Goal: Information Seeking & Learning: Learn about a topic

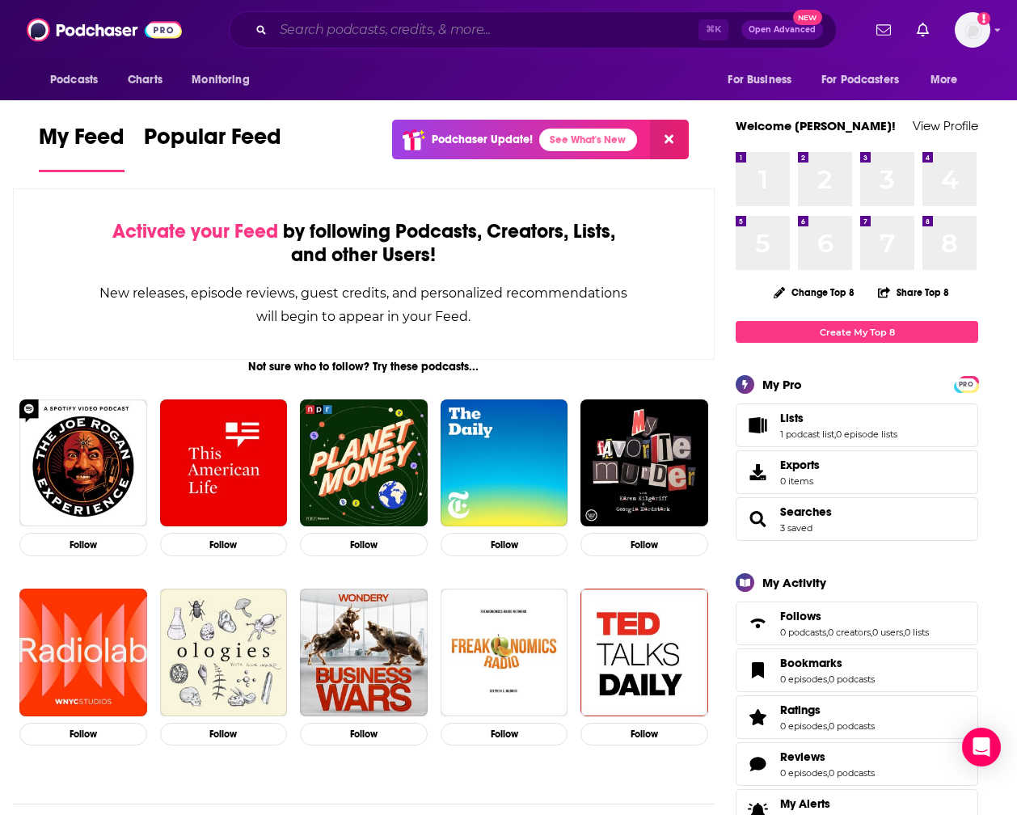
click at [390, 34] on input "Search podcasts, credits, & more..." at bounding box center [485, 30] width 425 height 26
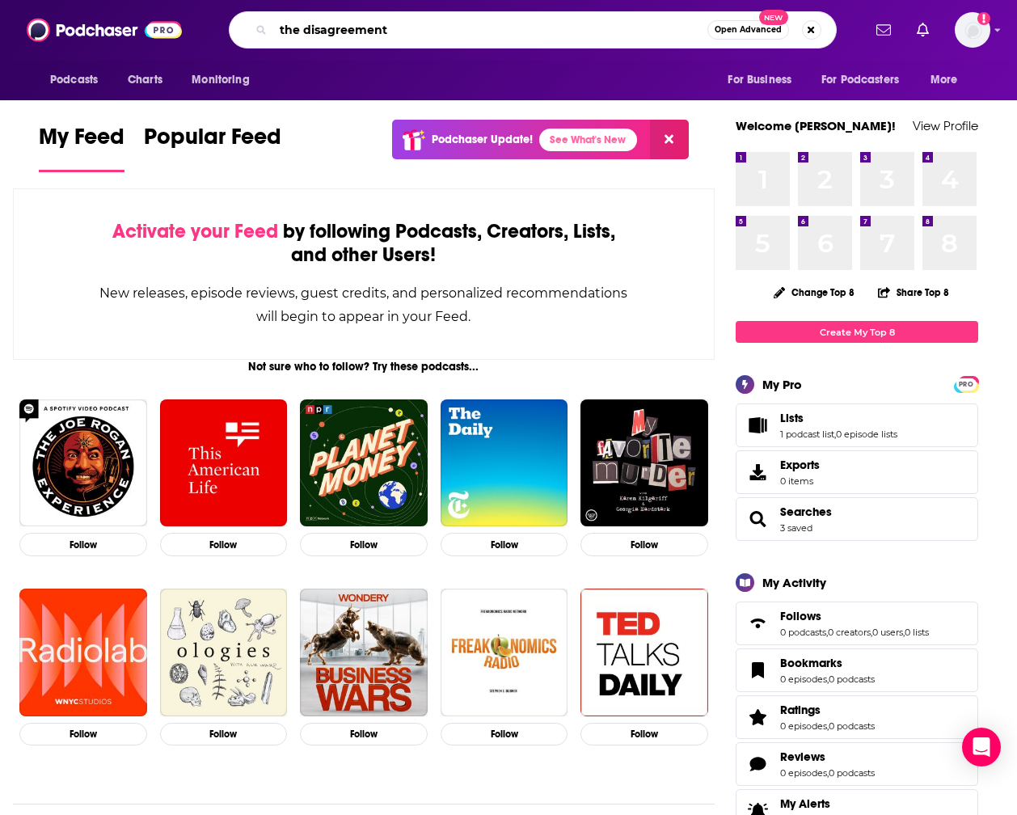
type input "the disagreement"
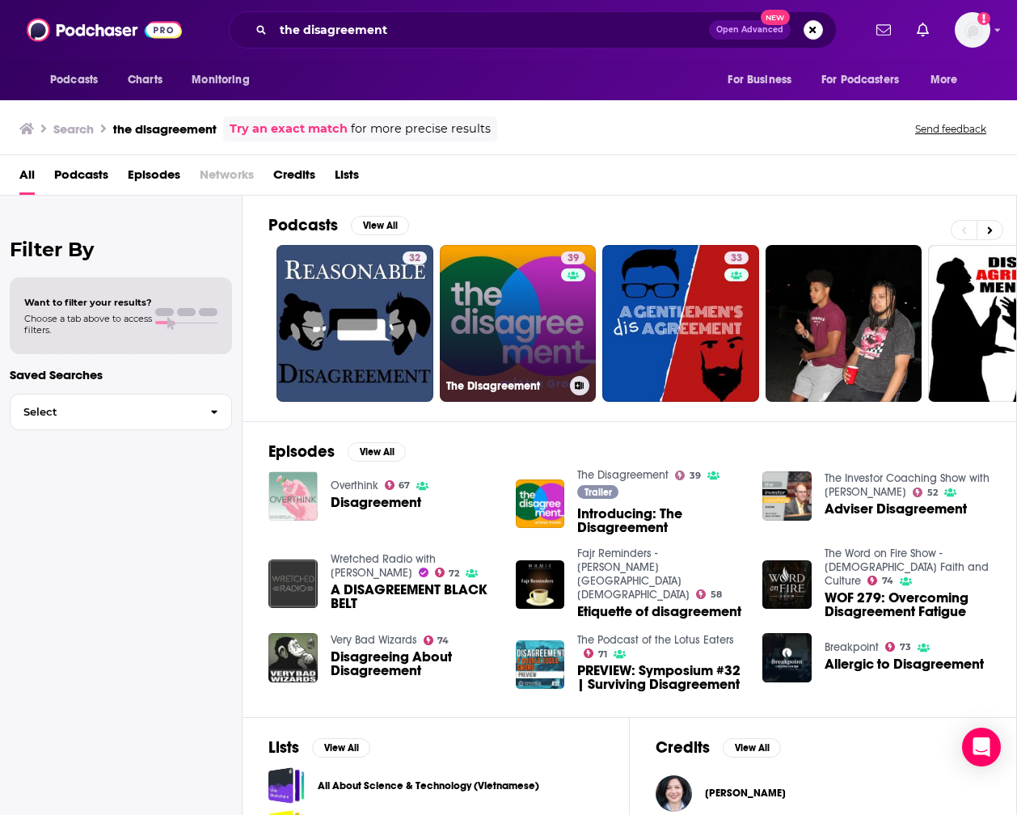
click at [550, 318] on link "39 The Disagreement" at bounding box center [518, 323] width 157 height 157
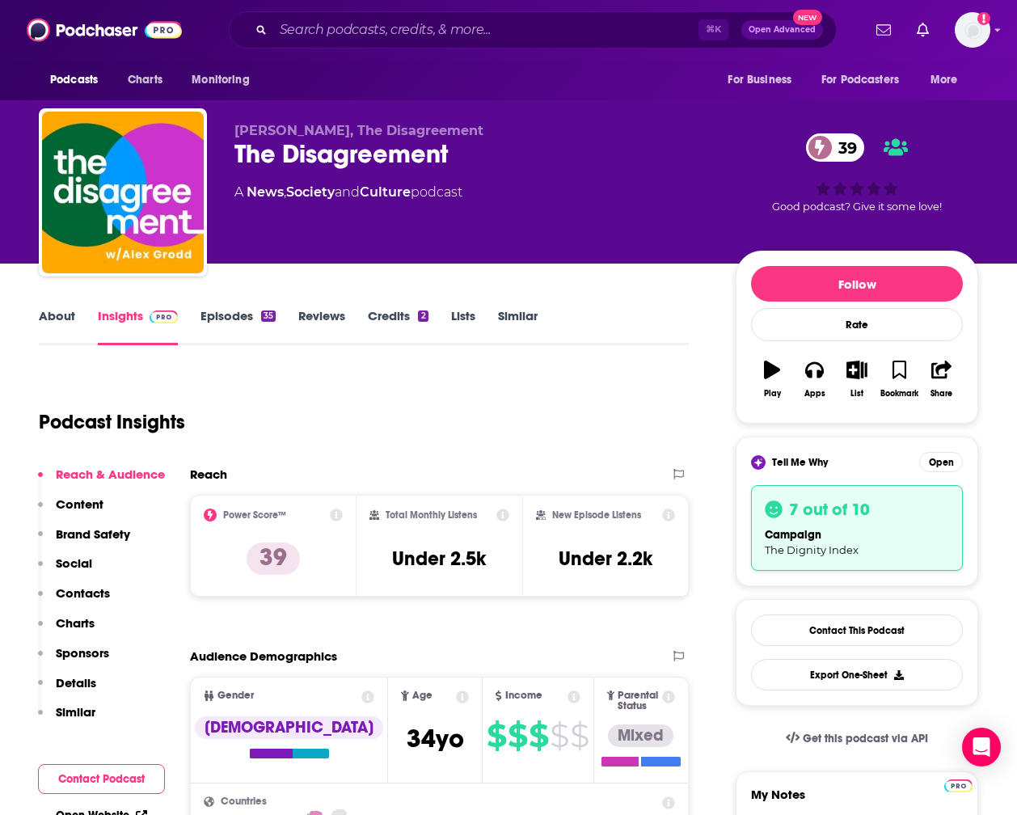
click at [89, 504] on p "Content" at bounding box center [80, 503] width 48 height 15
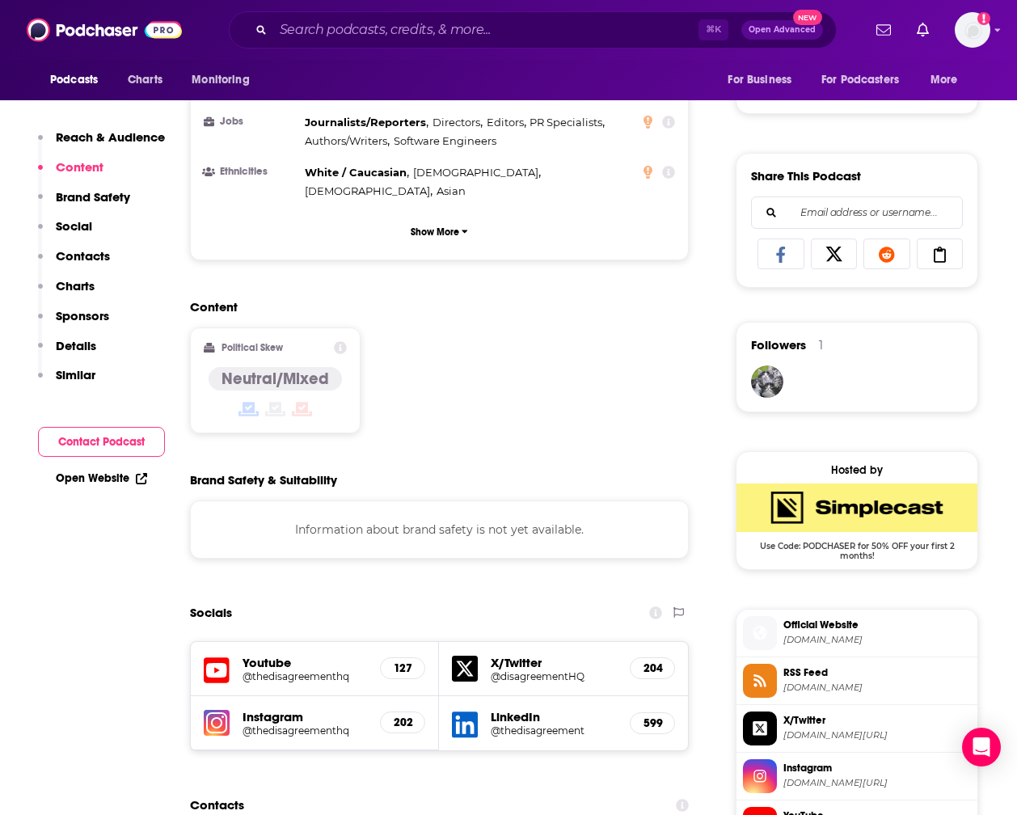
click at [86, 197] on p "Brand Safety" at bounding box center [93, 196] width 74 height 15
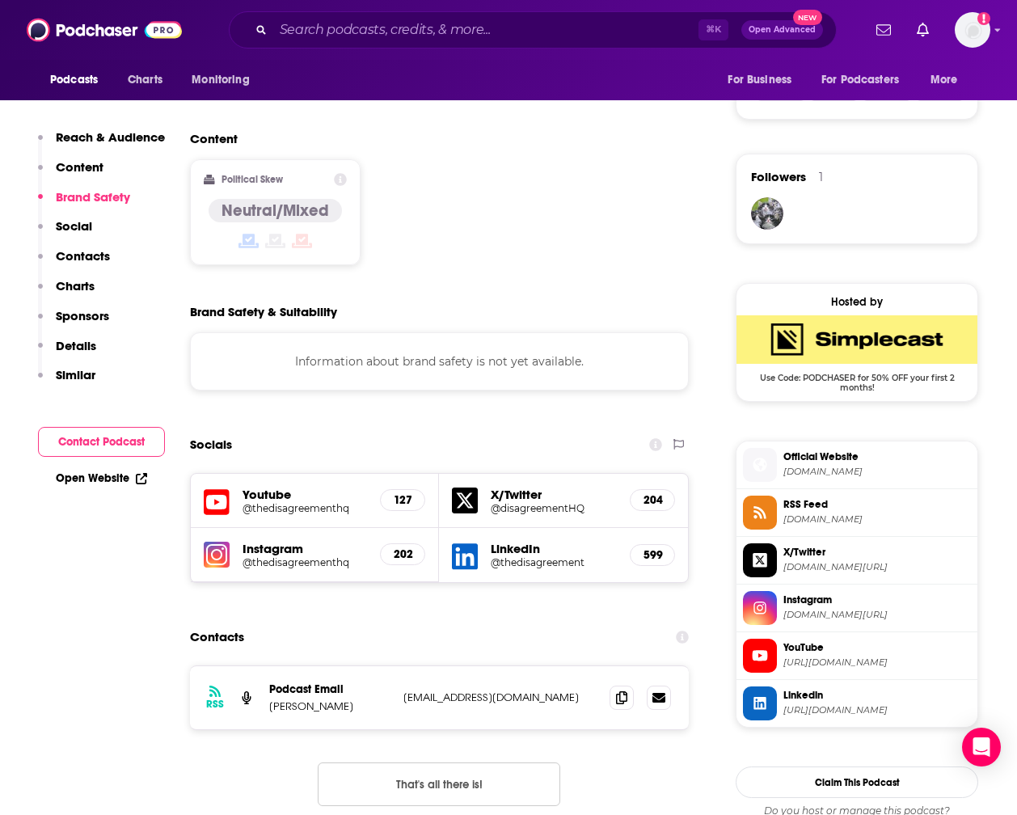
scroll to position [1209, 0]
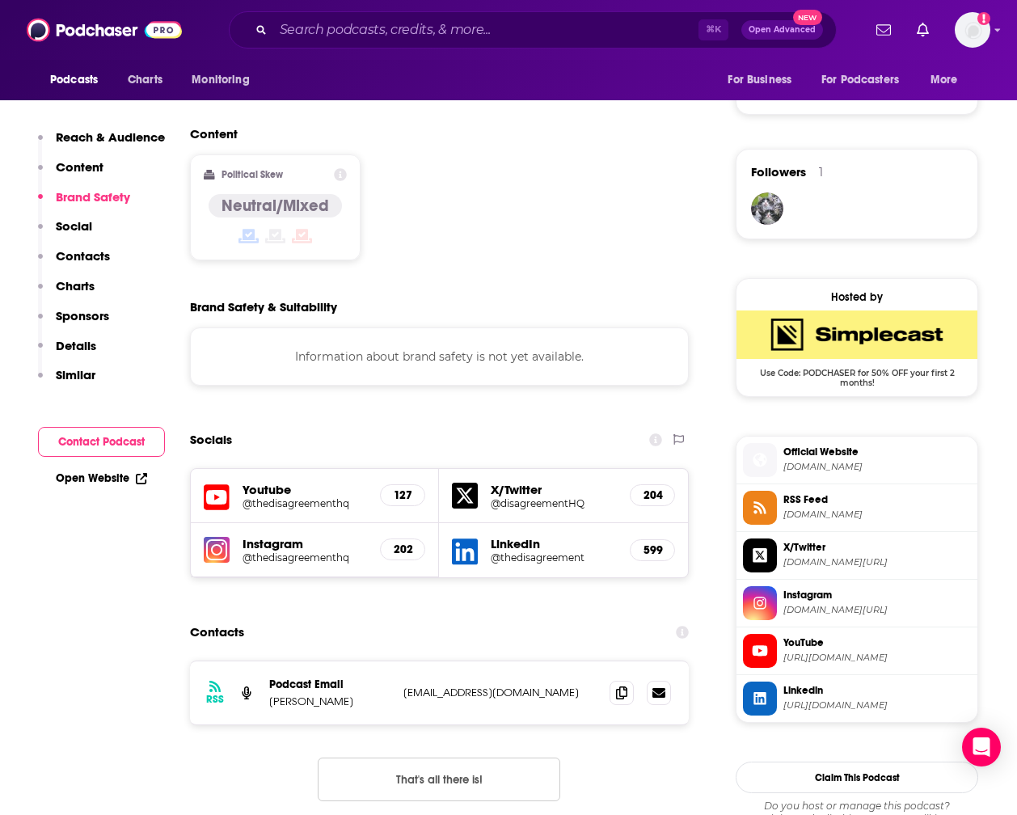
click at [82, 227] on p "Social" at bounding box center [74, 225] width 36 height 15
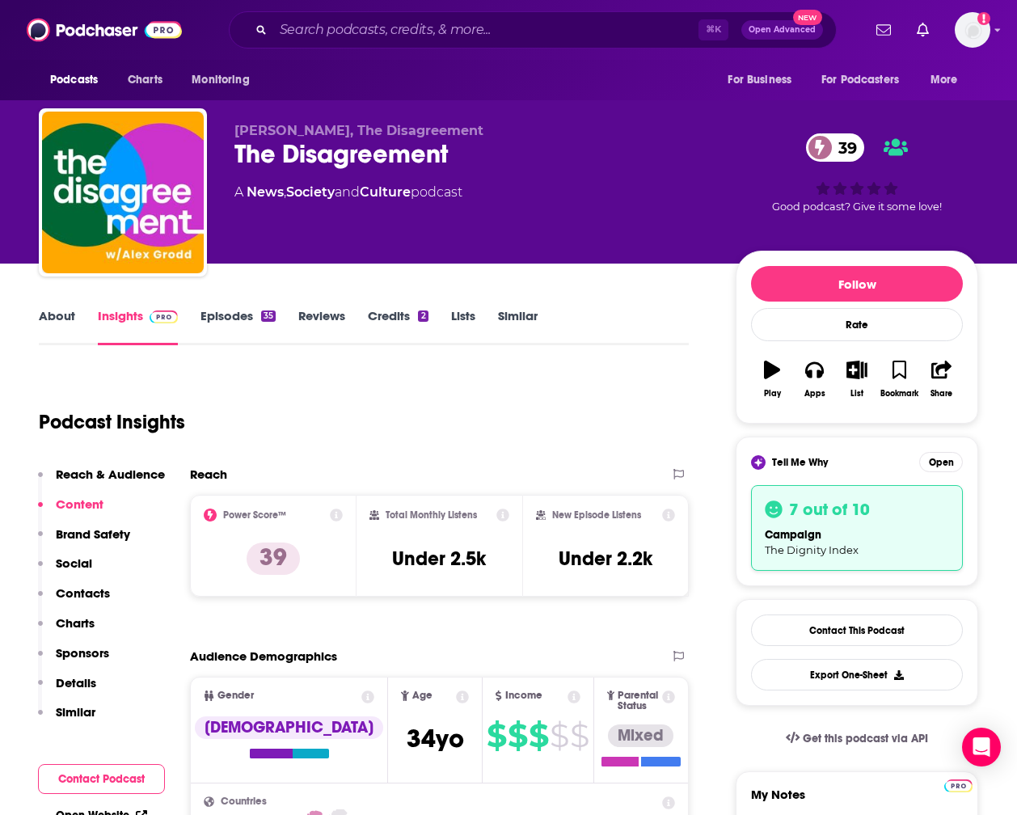
scroll to position [0, 0]
